Goal: Task Accomplishment & Management: Use online tool/utility

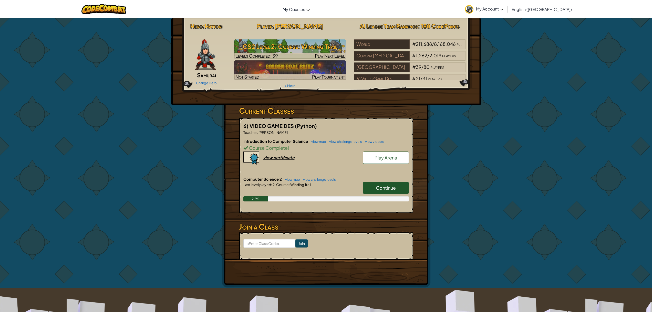
drag, startPoint x: 381, startPoint y: 180, endPoint x: 381, endPoint y: 187, distance: 6.7
click at [381, 181] on h6 "Computer Science 2 view map view challenge levels" at bounding box center [325, 179] width 165 height 6
click at [381, 187] on span "Continue" at bounding box center [386, 188] width 20 height 6
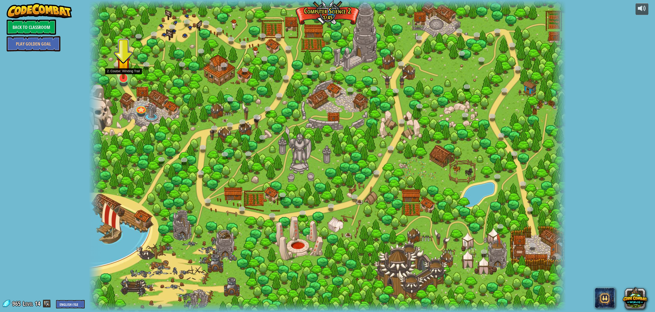
click at [123, 77] on img at bounding box center [124, 63] width 14 height 31
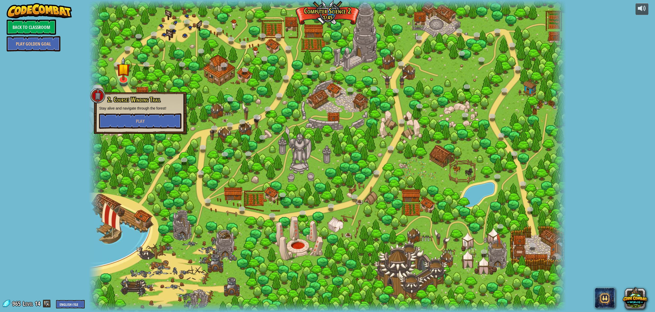
click at [108, 129] on div "2. Course: Winding Trail Stay alive and navigate through the forest! Play" at bounding box center [140, 113] width 93 height 42
click at [117, 113] on div "2. Course: Winding Trail Stay alive and navigate through the forest! Play" at bounding box center [140, 112] width 82 height 33
click at [117, 122] on button "Play" at bounding box center [140, 120] width 82 height 15
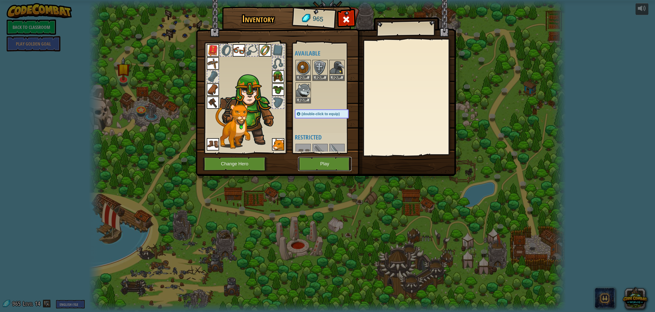
click at [308, 160] on button "Play" at bounding box center [325, 164] width 54 height 14
